Goal: Information Seeking & Learning: Learn about a topic

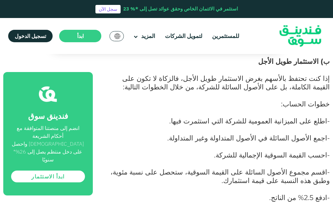
scroll to position [1438, 0]
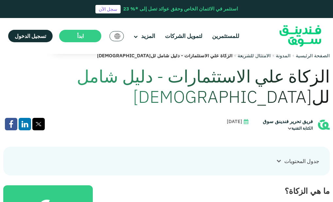
scroll to position [1587, 0]
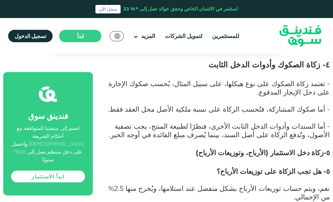
scroll to position [1960, 0]
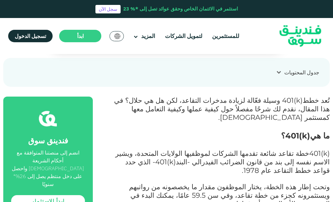
scroll to position [261, 0]
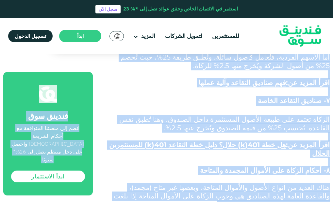
scroll to position [2168, 0]
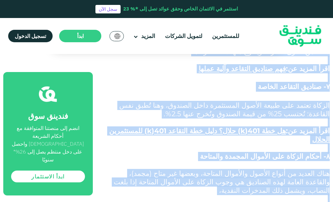
drag, startPoint x: 329, startPoint y: 89, endPoint x: 123, endPoint y: 63, distance: 207.5
copy div "loremi dol sitametcons - adip elit seddoeiu temp incid utlabo etd magnaal enima…"
